Goal: Task Accomplishment & Management: Manage account settings

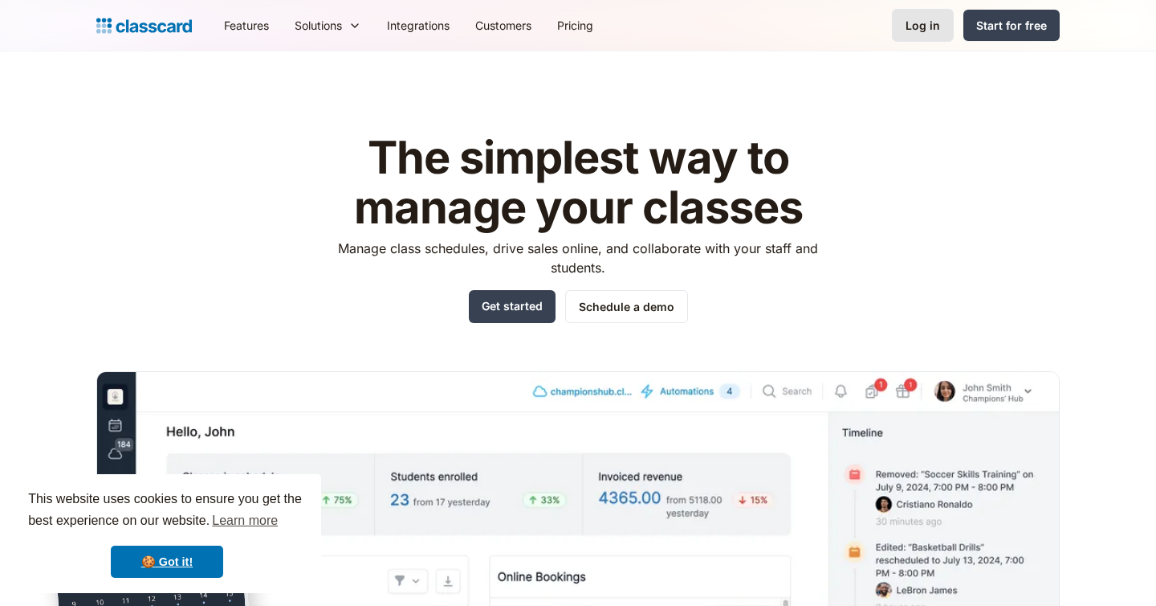
click at [936, 29] on div "Log in" at bounding box center [923, 25] width 35 height 17
